Goal: Task Accomplishment & Management: Complete application form

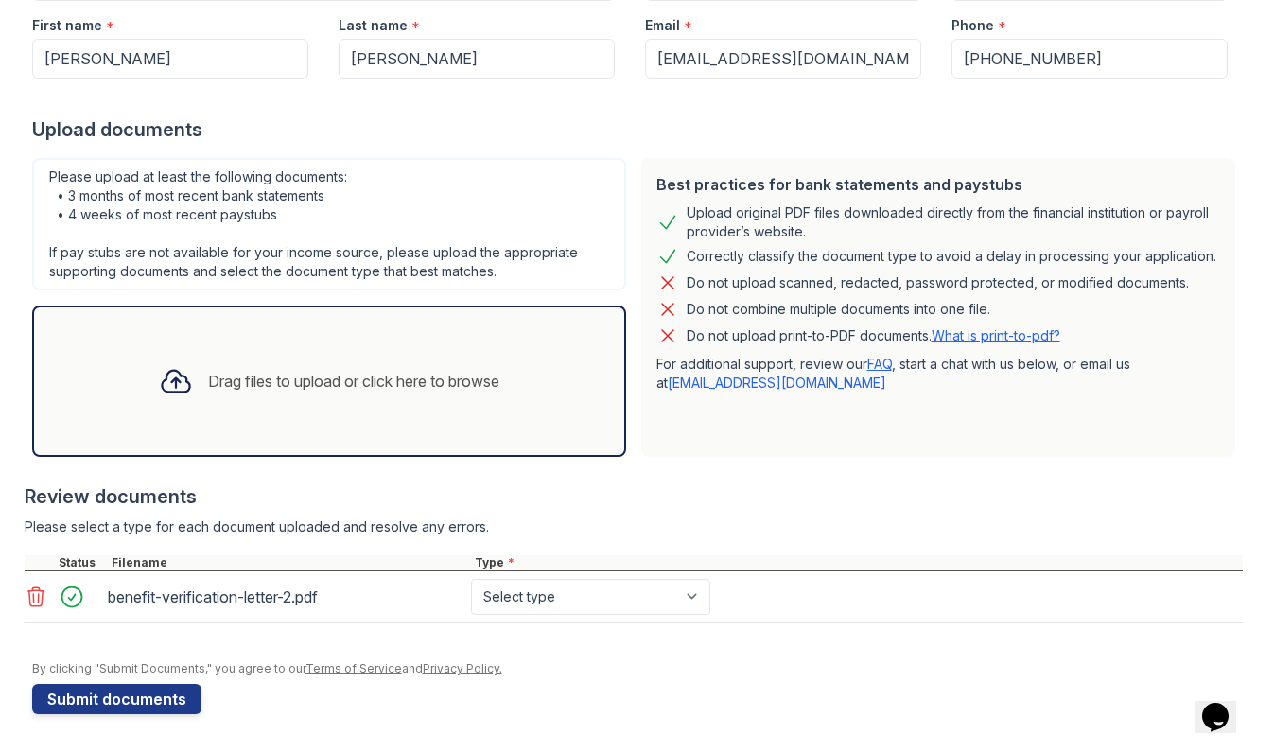
scroll to position [270, 0]
select select "benefit_award_letter"
click at [130, 702] on button "Submit documents" at bounding box center [116, 699] width 169 height 30
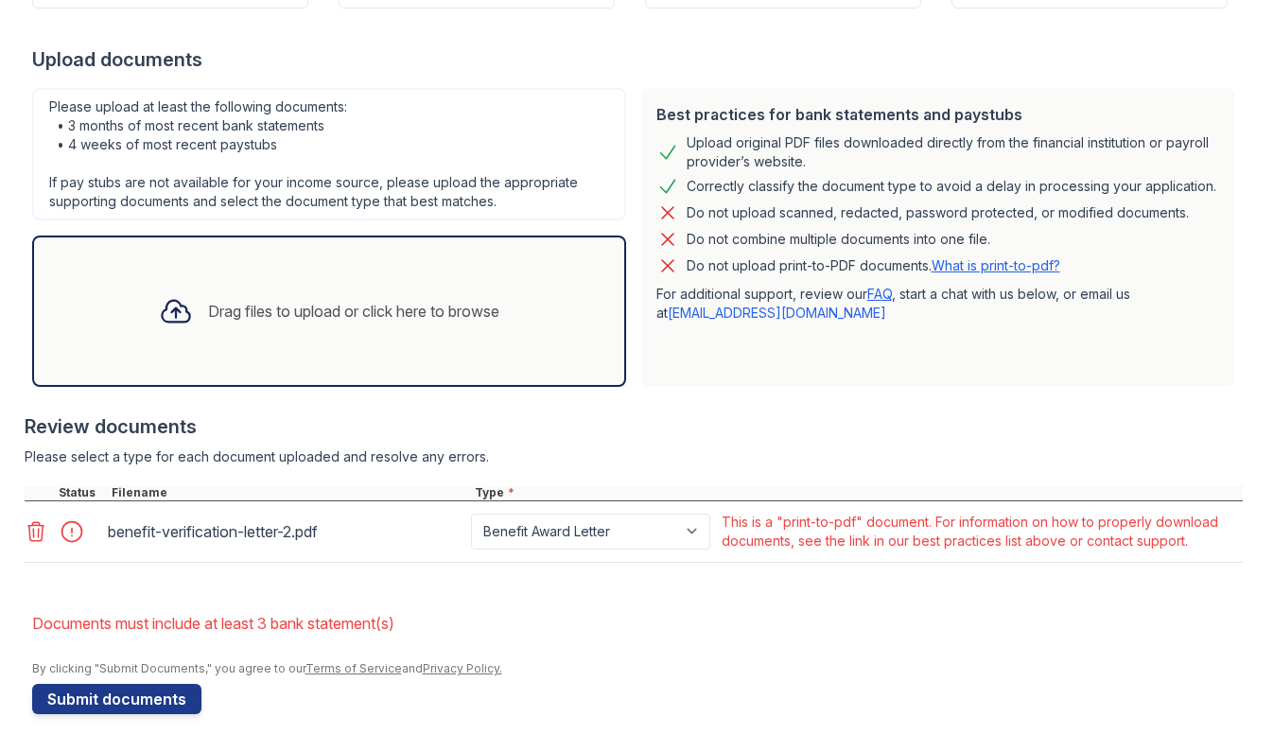
scroll to position [0, 0]
click at [135, 700] on button "Submit documents" at bounding box center [116, 699] width 169 height 30
click at [373, 310] on div "Drag files to upload or click here to browse" at bounding box center [353, 311] width 291 height 23
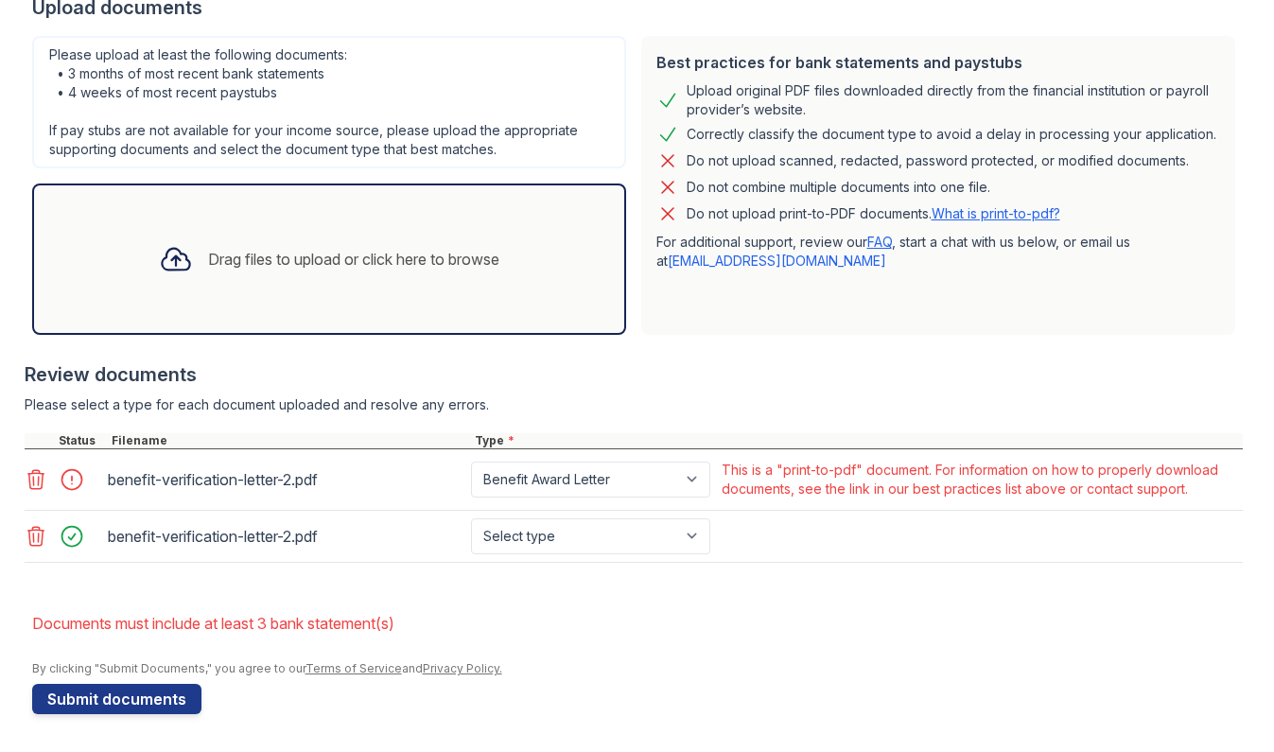
scroll to position [471, 0]
click at [134, 698] on button "Submit documents" at bounding box center [116, 699] width 169 height 30
click at [34, 474] on icon at bounding box center [36, 479] width 23 height 23
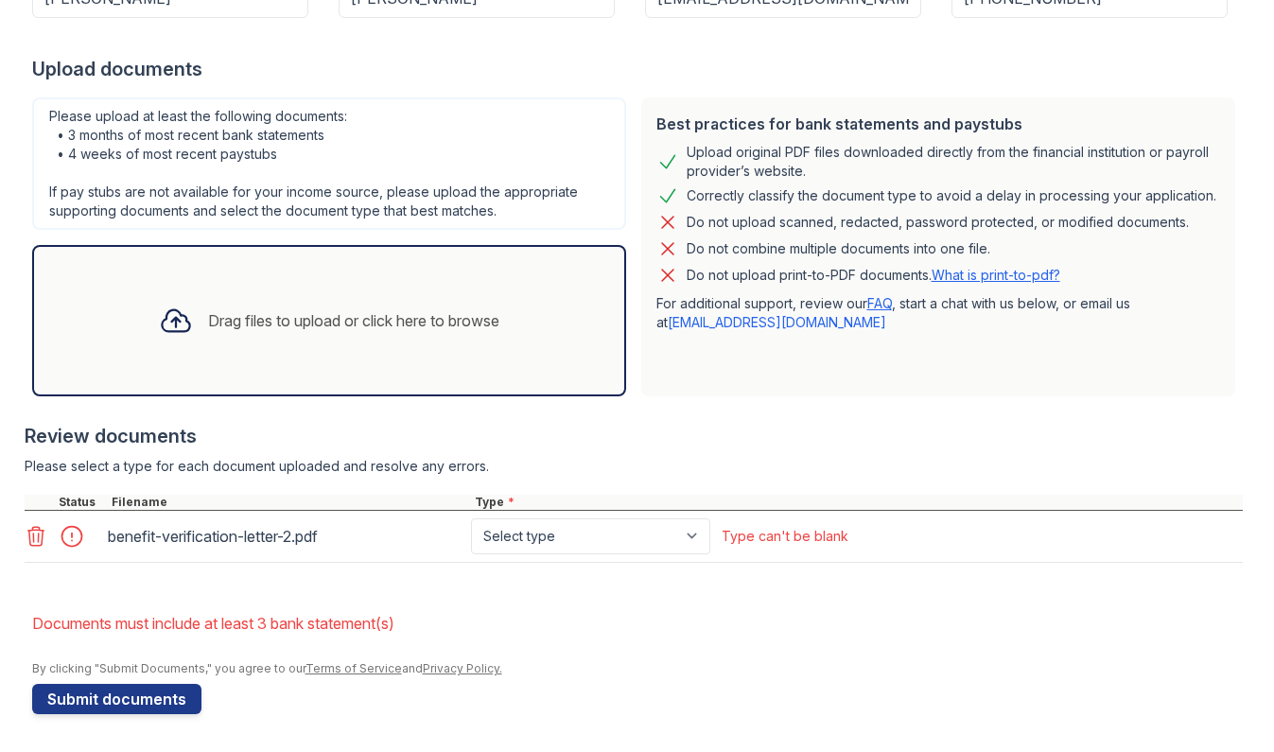
scroll to position [409, 0]
click at [110, 697] on button "Submit documents" at bounding box center [116, 699] width 169 height 30
click at [296, 321] on div "Drag files to upload or click here to browse" at bounding box center [353, 320] width 291 height 23
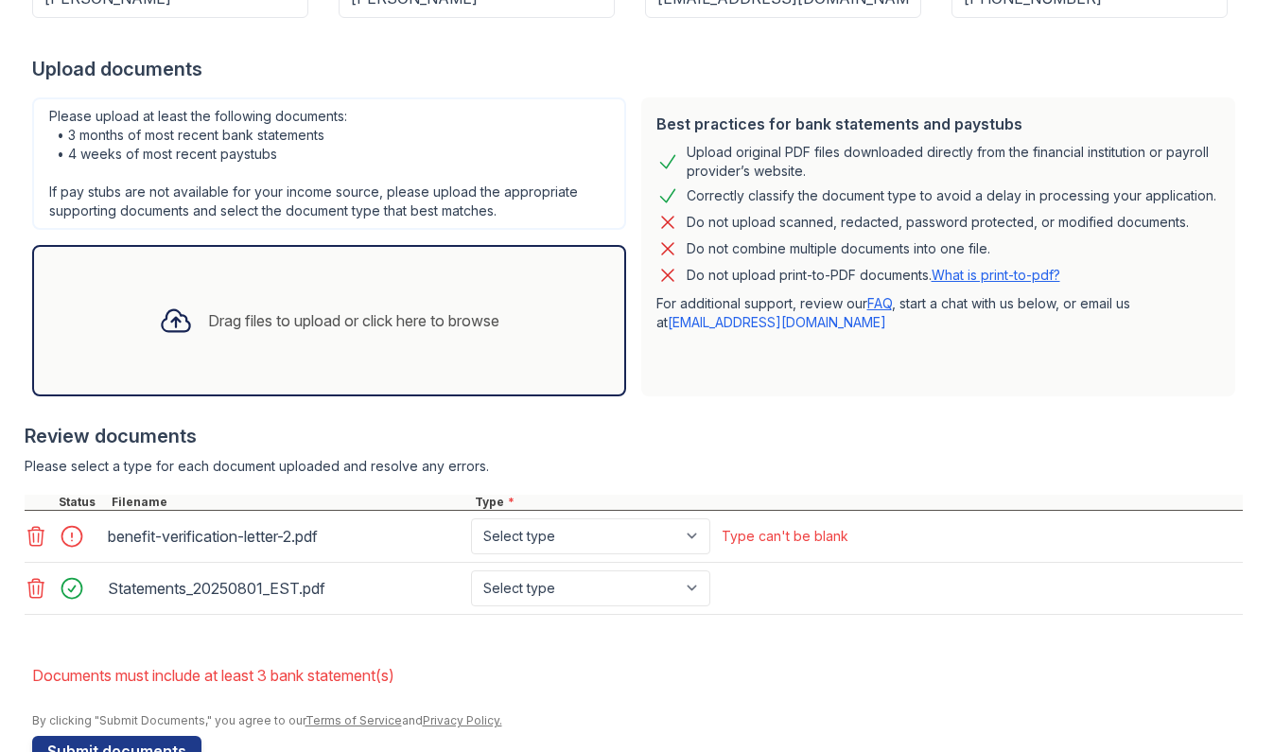
click at [304, 314] on div "Drag files to upload or click here to browse" at bounding box center [353, 320] width 291 height 23
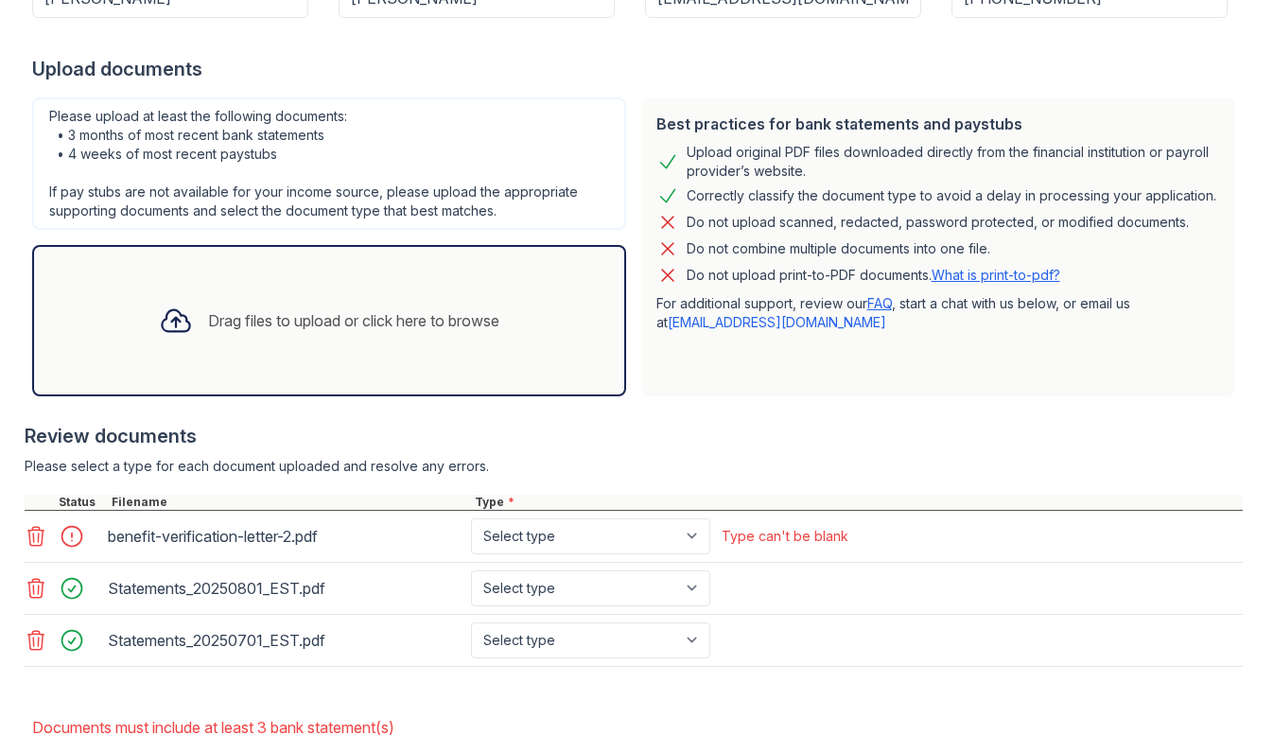
click at [338, 324] on div "Drag files to upload or click here to browse" at bounding box center [353, 320] width 291 height 23
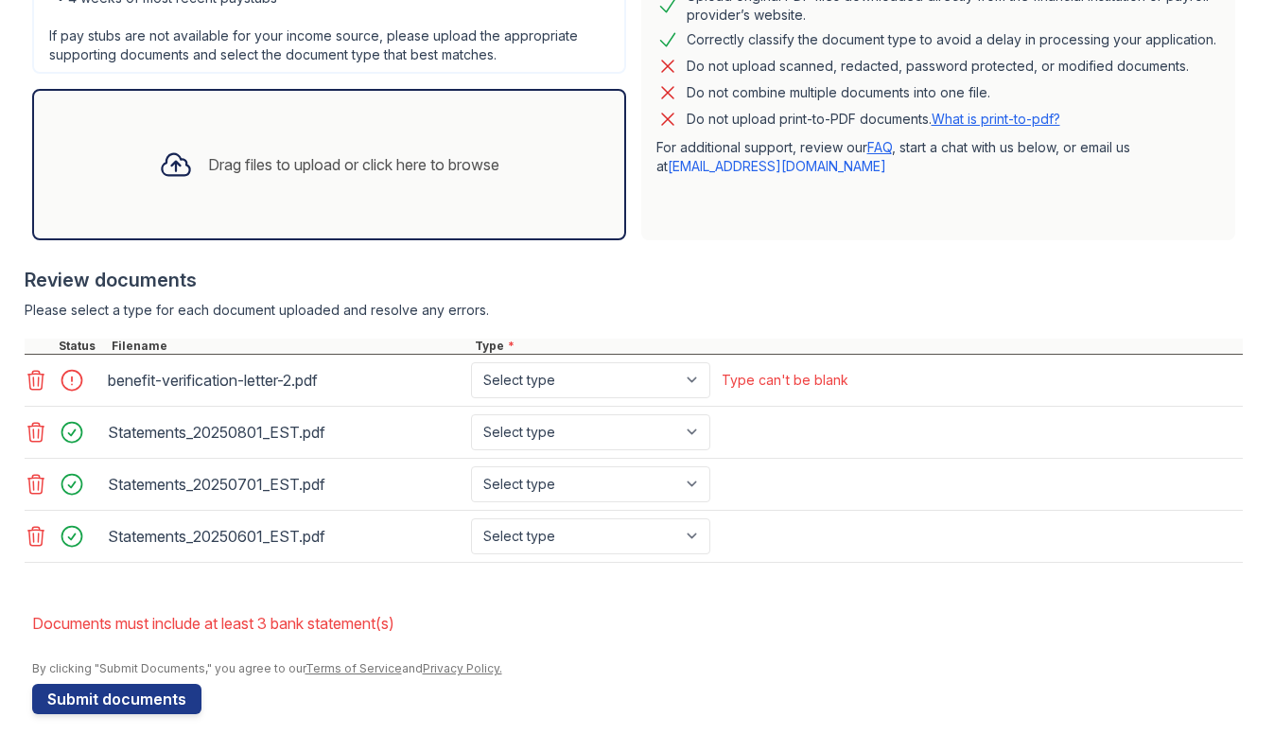
scroll to position [565, 0]
click at [145, 701] on button "Submit documents" at bounding box center [116, 699] width 169 height 30
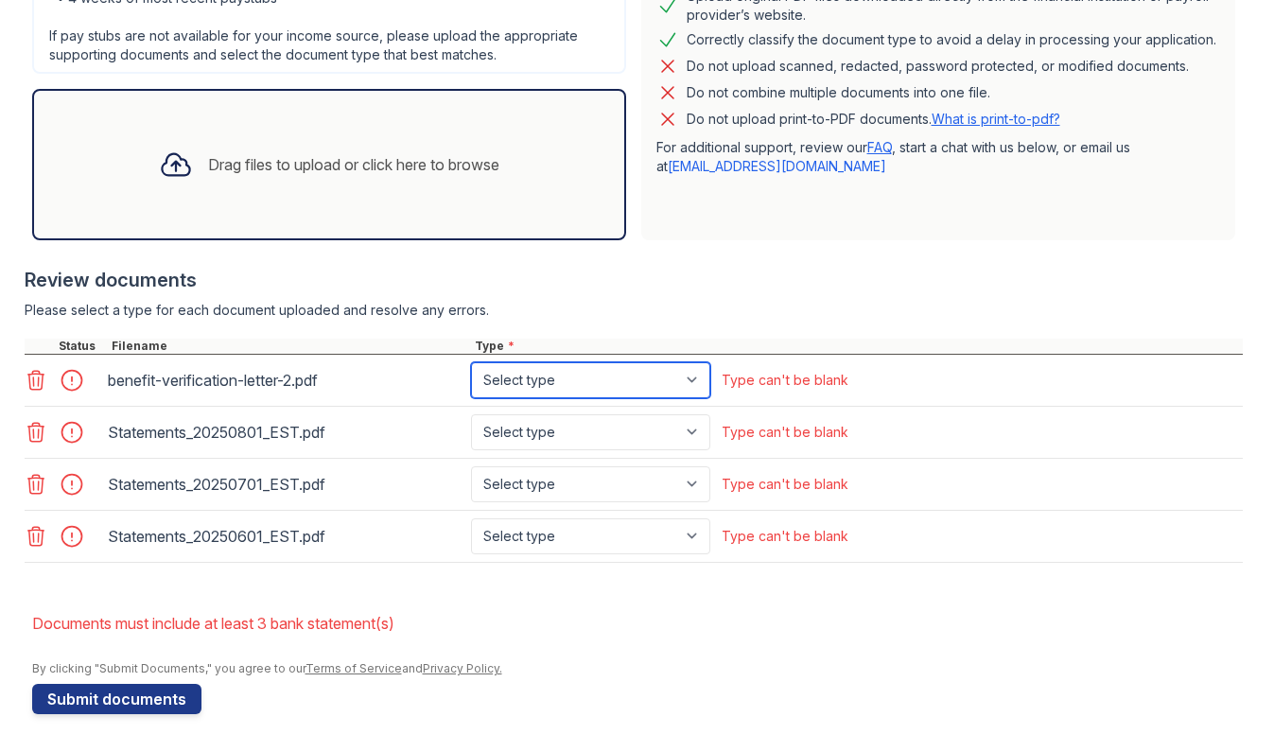
select select "benefit_award_letter"
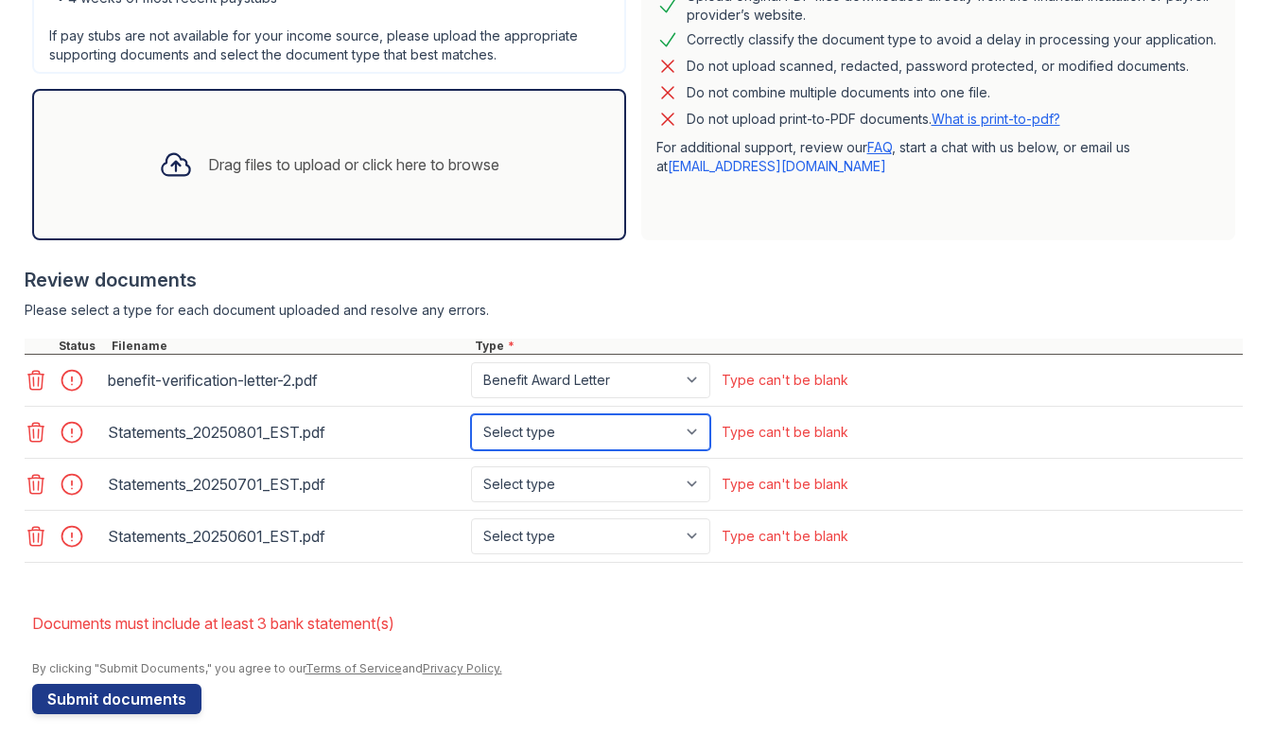
select select "bank_statement"
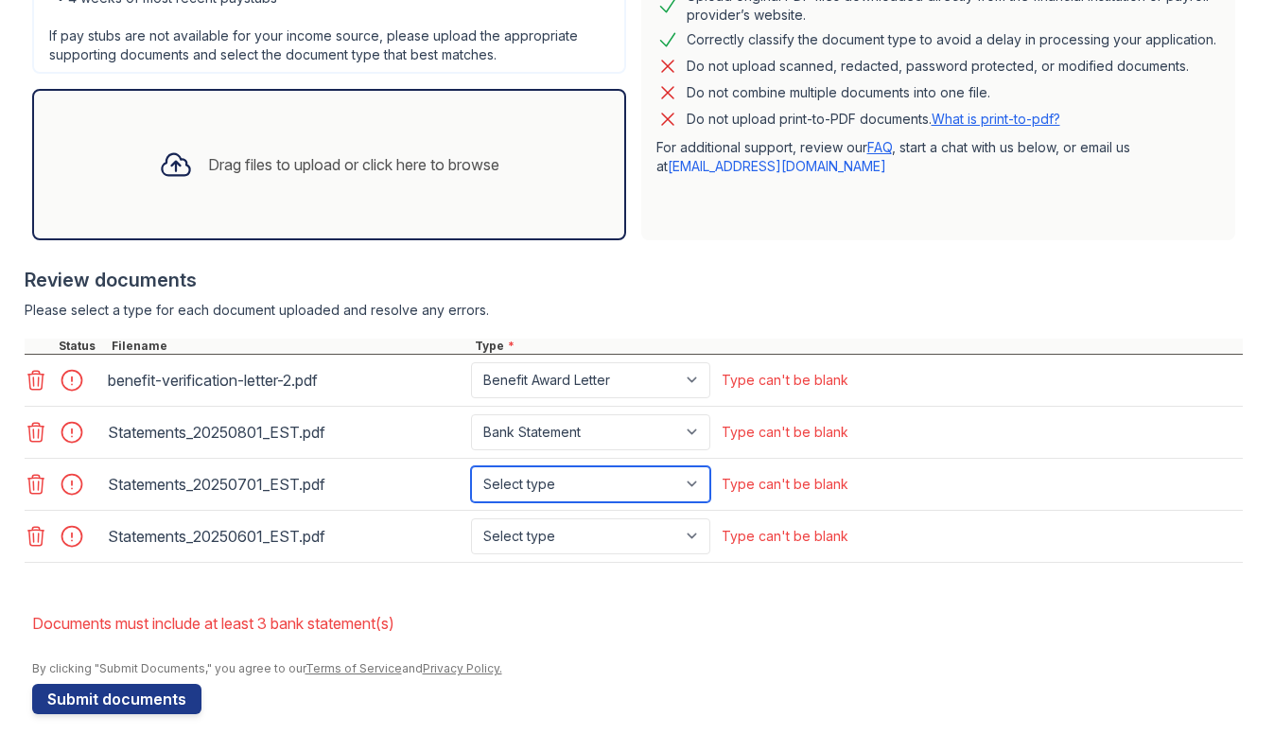
select select "bank_statement"
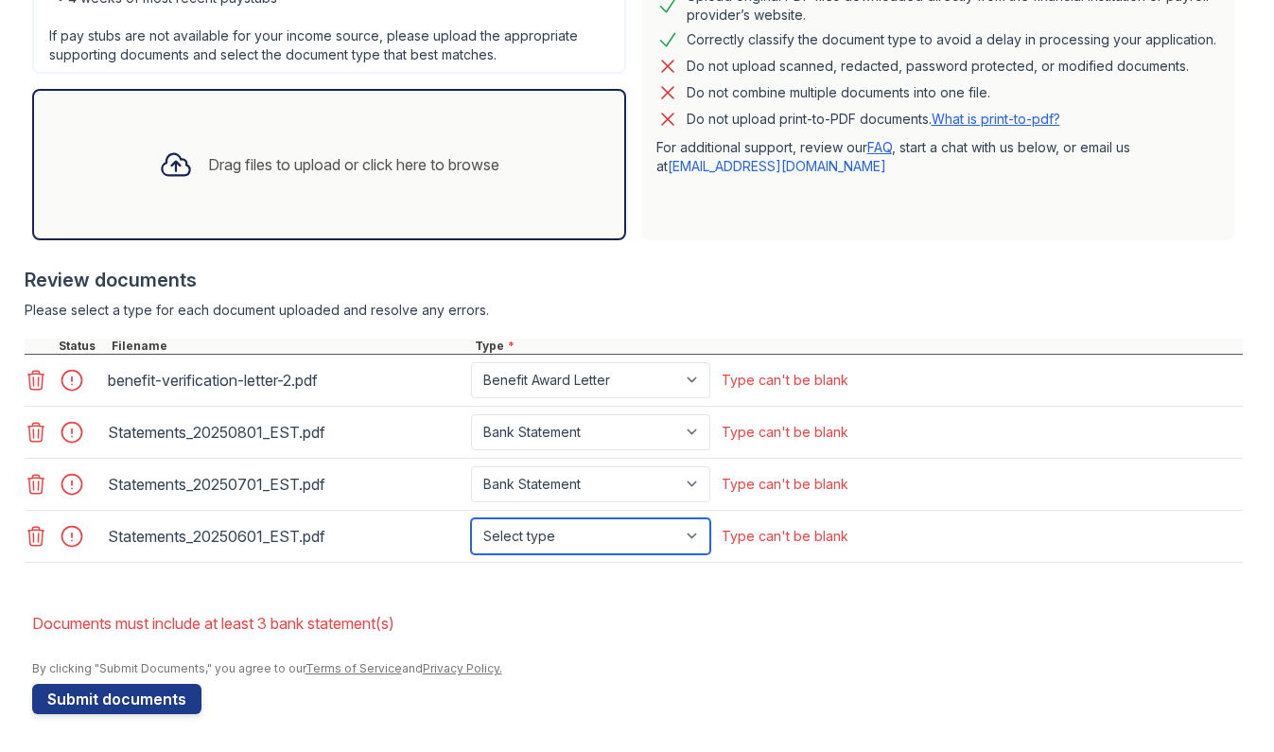
select select "bank_statement"
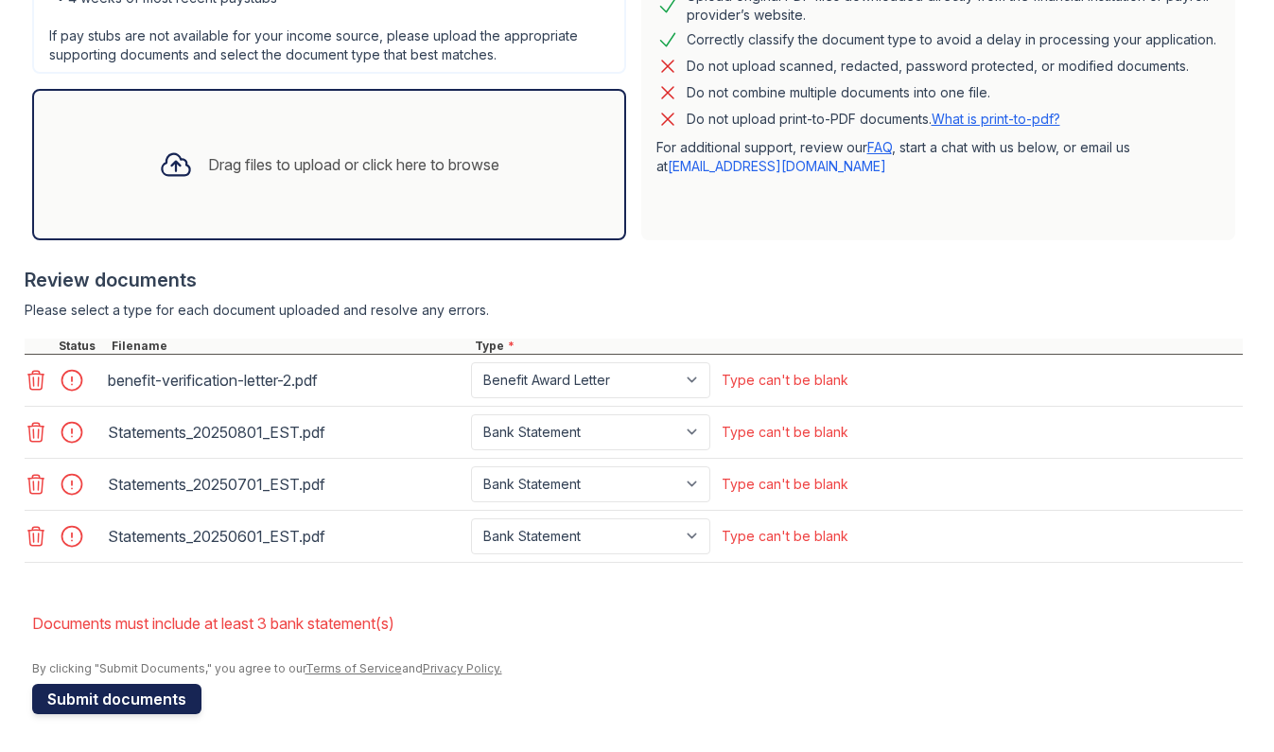
click at [149, 698] on button "Submit documents" at bounding box center [116, 699] width 169 height 30
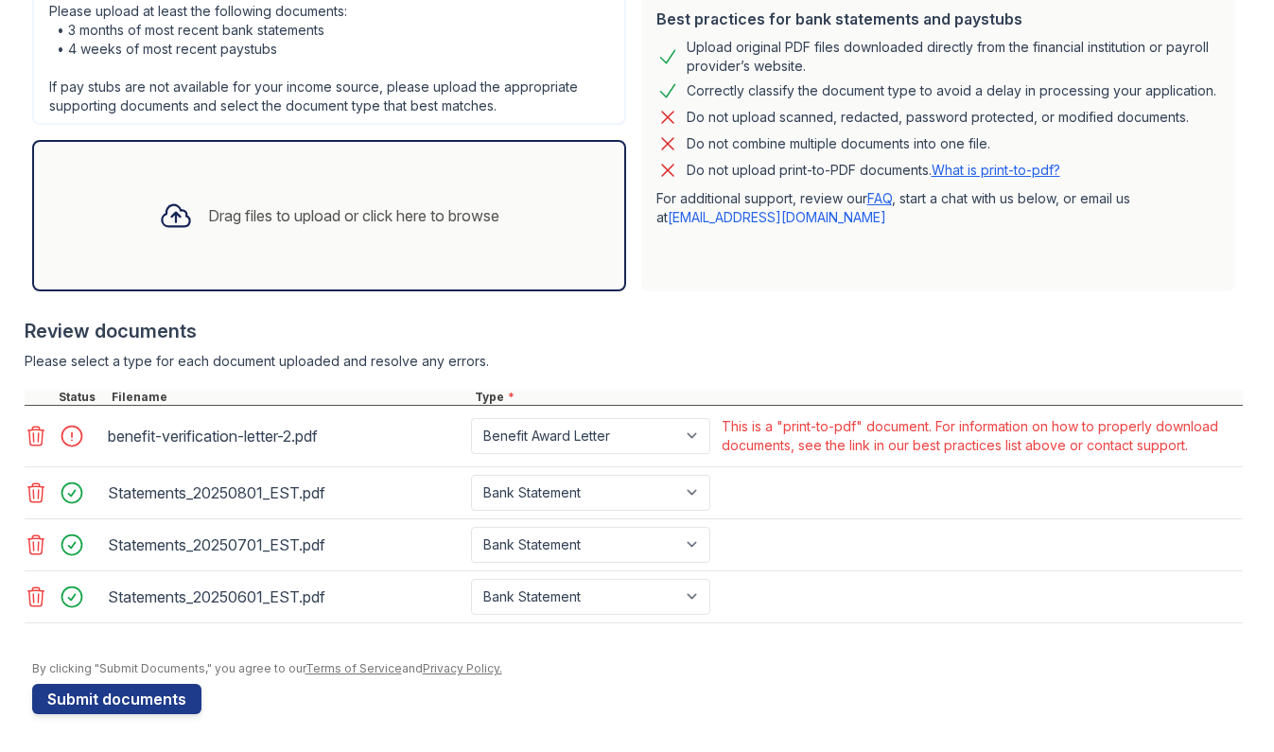
scroll to position [514, 0]
click at [434, 214] on div "Drag files to upload or click here to browse" at bounding box center [353, 215] width 291 height 23
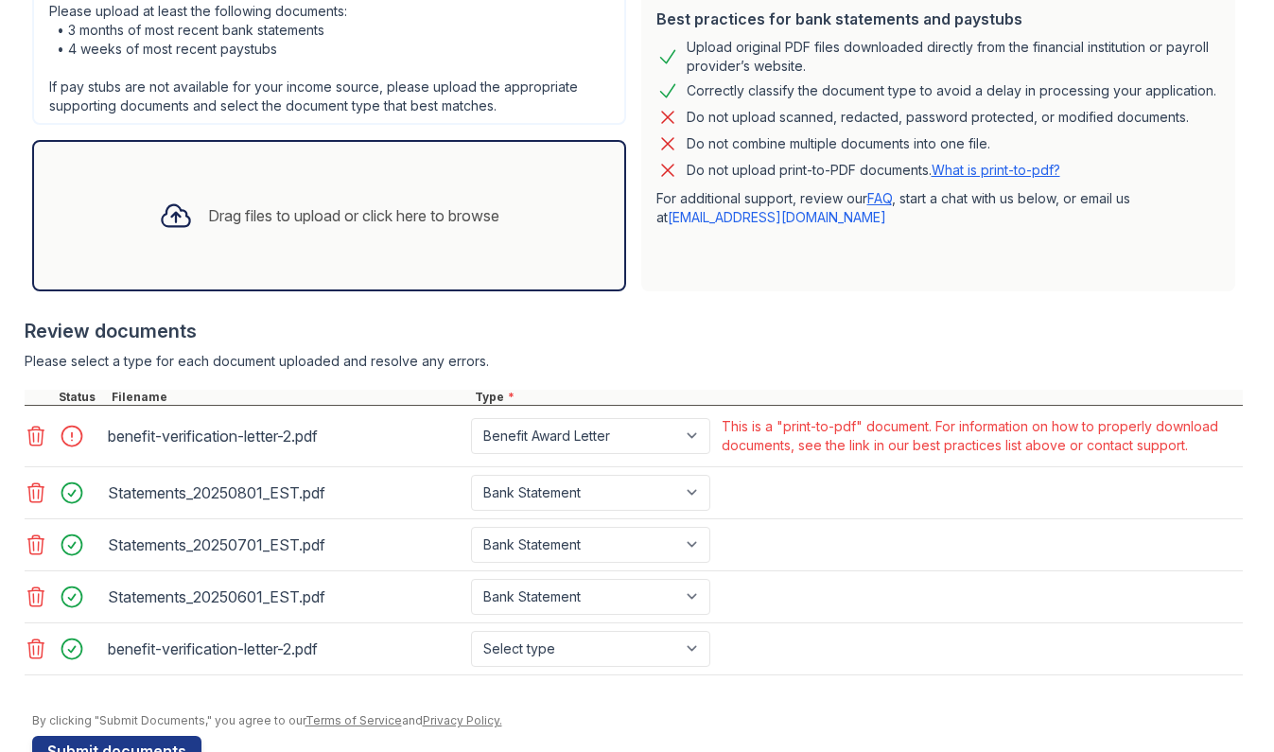
click at [33, 435] on icon at bounding box center [35, 435] width 16 height 19
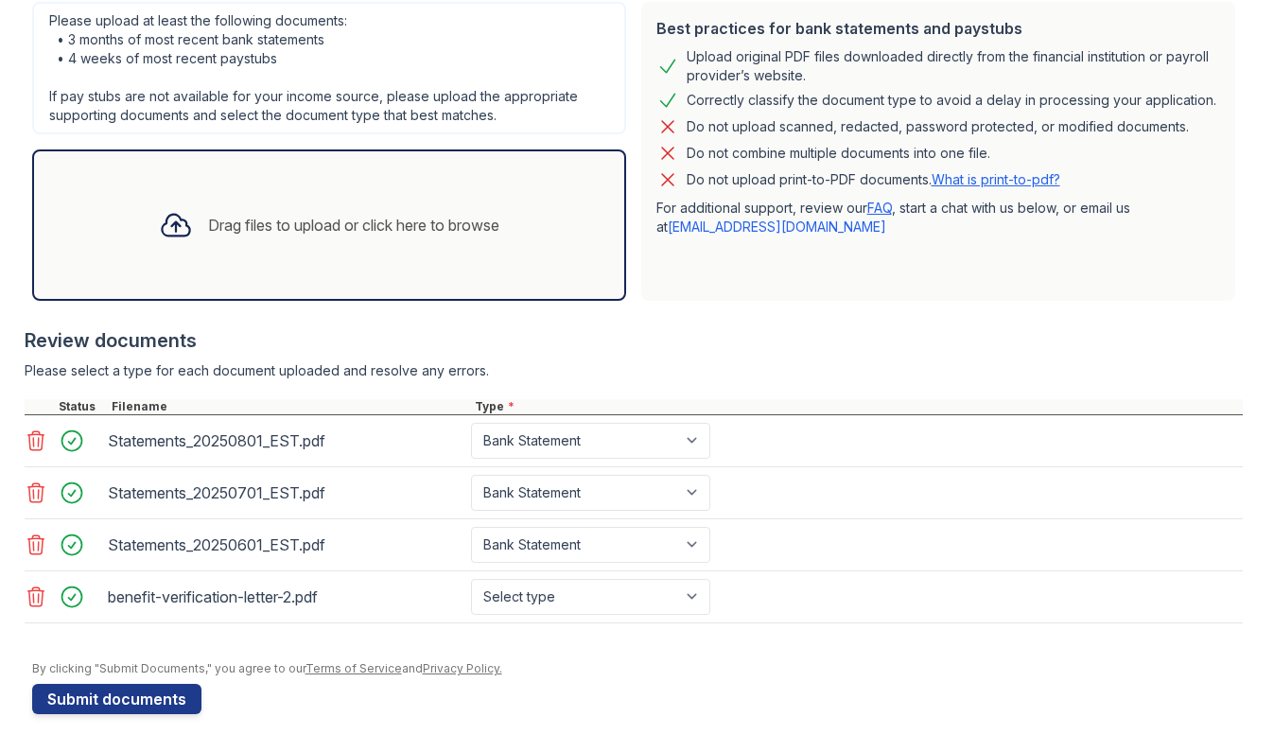
scroll to position [505, 0]
select select "other"
click at [78, 700] on button "Submit documents" at bounding box center [116, 699] width 169 height 30
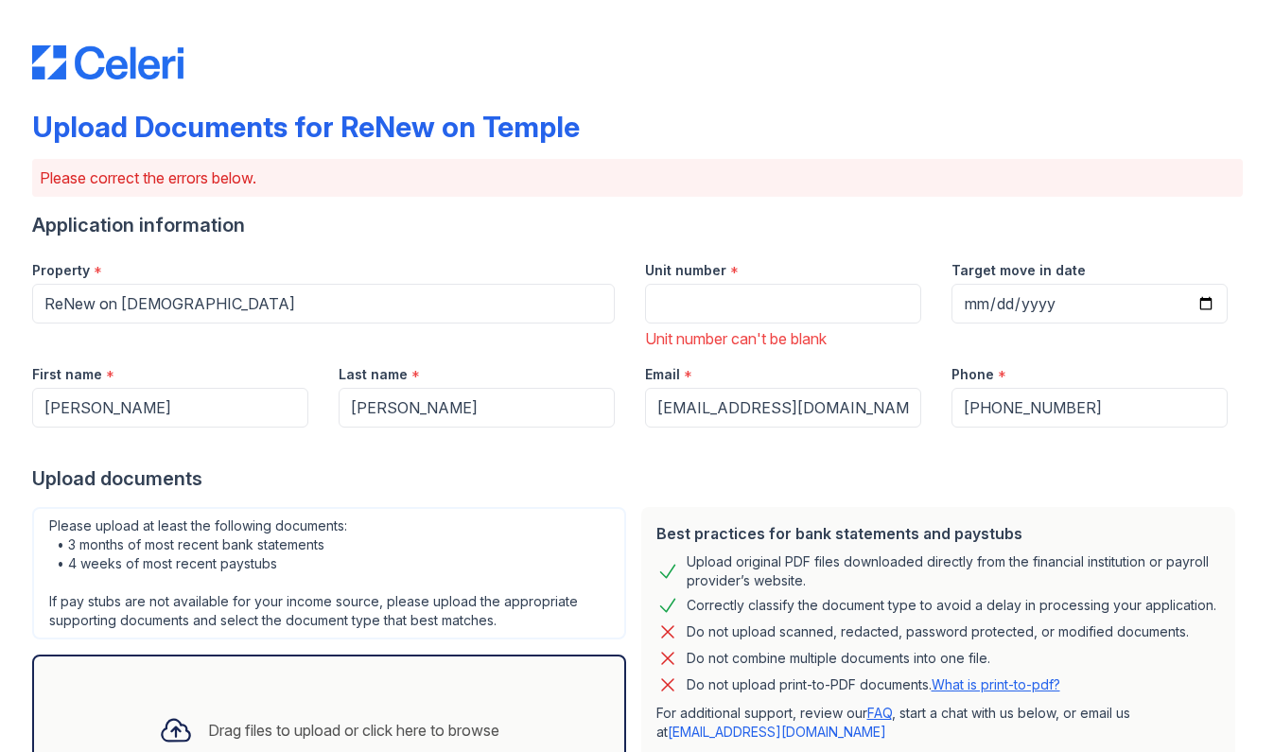
scroll to position [0, 0]
click at [696, 304] on input "Unit number" at bounding box center [783, 304] width 276 height 40
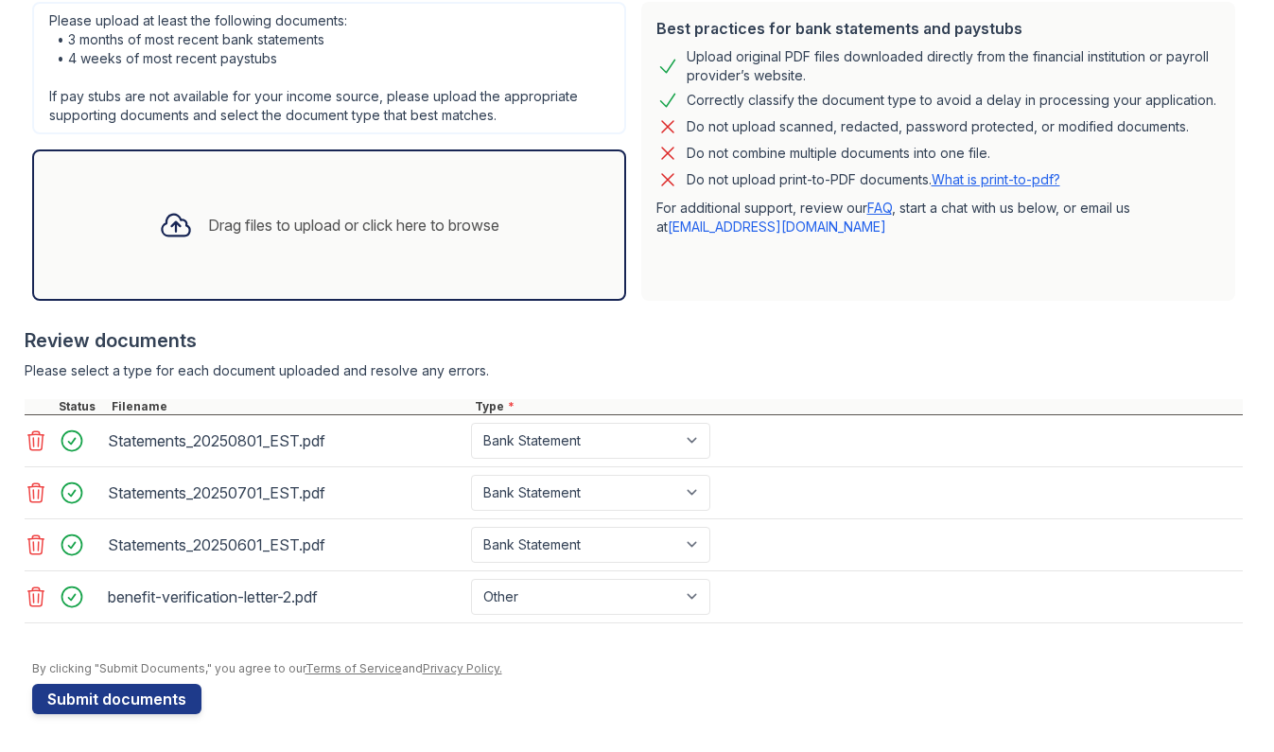
scroll to position [505, 0]
type input "403"
click at [98, 700] on button "Submit documents" at bounding box center [116, 699] width 169 height 30
